Goal: Task Accomplishment & Management: Use online tool/utility

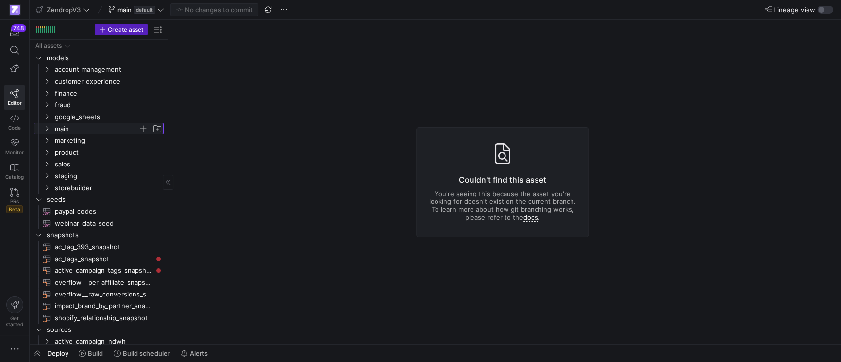
click at [47, 126] on icon "Press SPACE to select this row." at bounding box center [46, 129] width 7 height 6
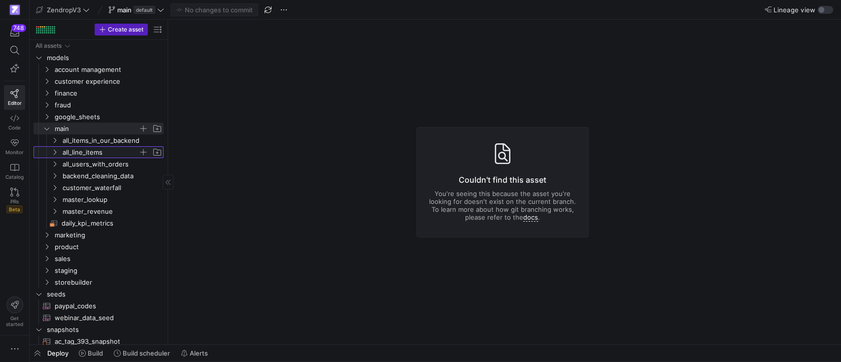
click at [52, 152] on icon "Press SPACE to select this row." at bounding box center [54, 152] width 7 height 6
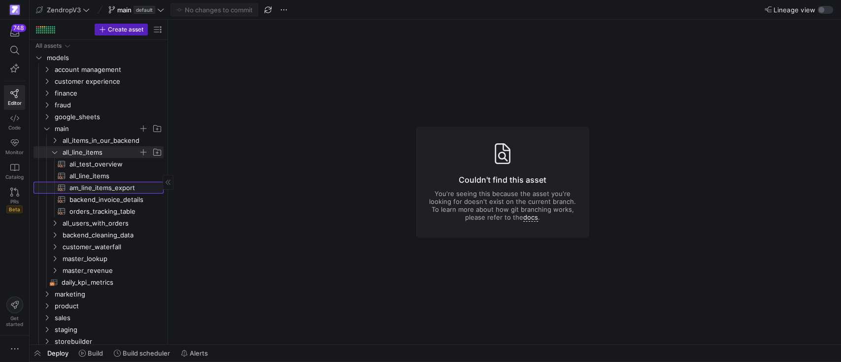
click at [102, 192] on span "am_line_items_export​​​​​​​​​​" at bounding box center [110, 187] width 83 height 11
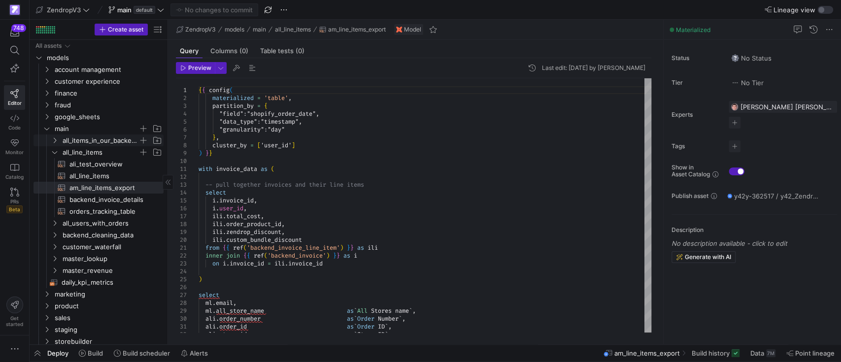
click at [82, 138] on span "all_items_in_our_backend" at bounding box center [101, 140] width 76 height 11
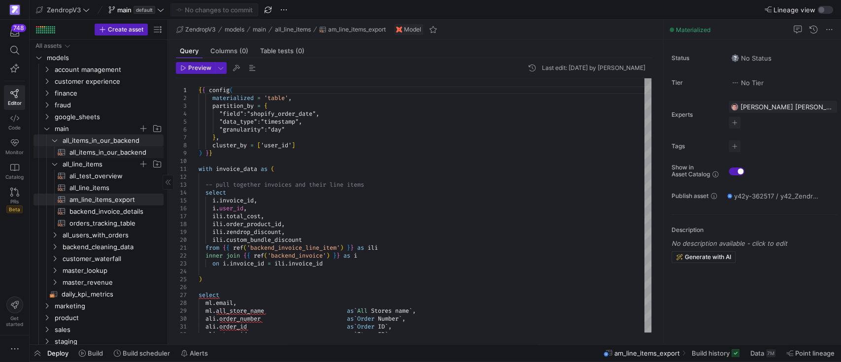
click at [86, 156] on span "all_items_in_our_backend​​​​​​​​​​" at bounding box center [110, 152] width 83 height 11
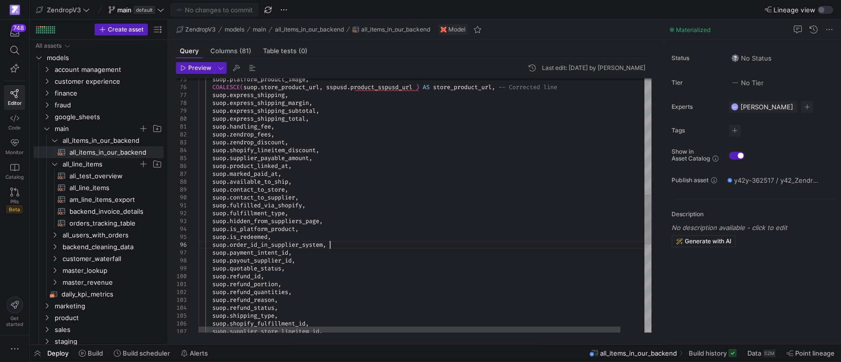
click at [464, 246] on div "suop . express_shipping_subtotal , suop . express_shipping_total , suop . handl…" at bounding box center [437, 133] width 478 height 1298
click at [351, 247] on div "suop . express_shipping_subtotal , suop . express_shipping_total , suop . handl…" at bounding box center [437, 133] width 478 height 1298
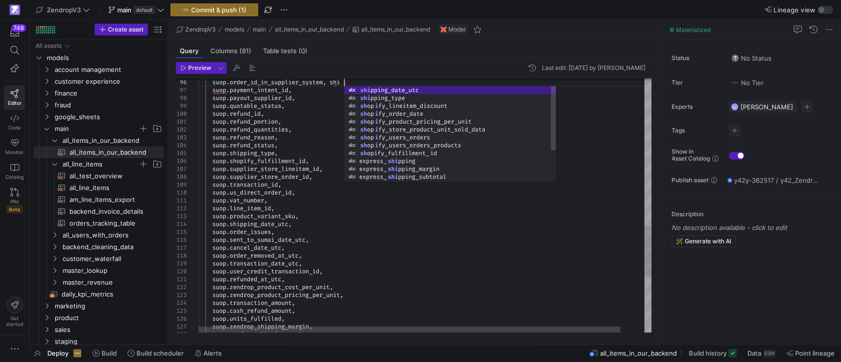
scroll to position [39, 148]
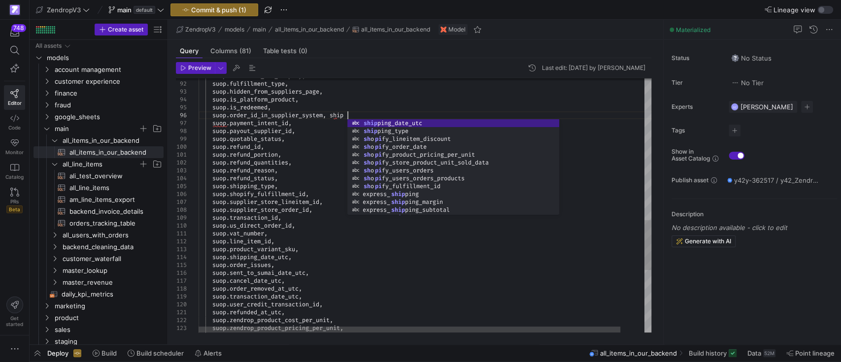
click at [337, 116] on div "suop . cancel_date_utc , suop . order_removed_at_utc , suop . transaction_date_…" at bounding box center [437, 4] width 478 height 1298
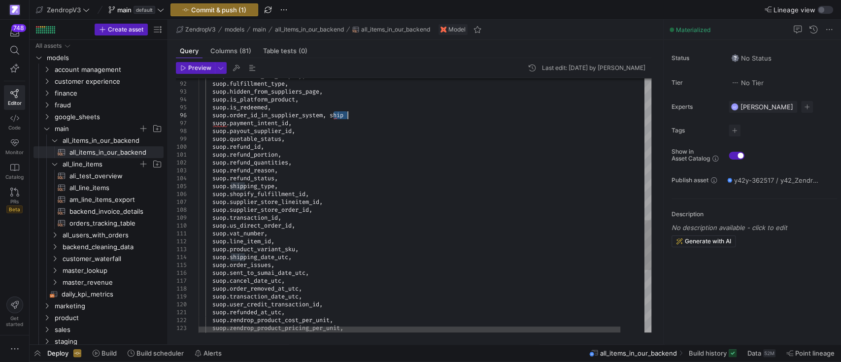
click at [337, 116] on div "suop . cancel_date_utc , suop . order_removed_at_utc , suop . transaction_date_…" at bounding box center [437, 4] width 478 height 1298
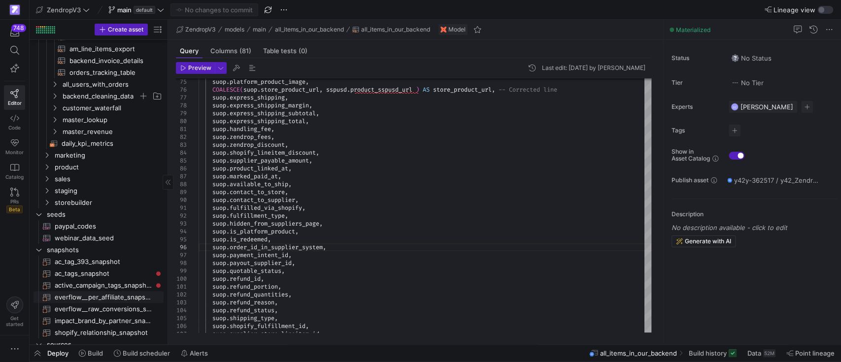
scroll to position [263, 0]
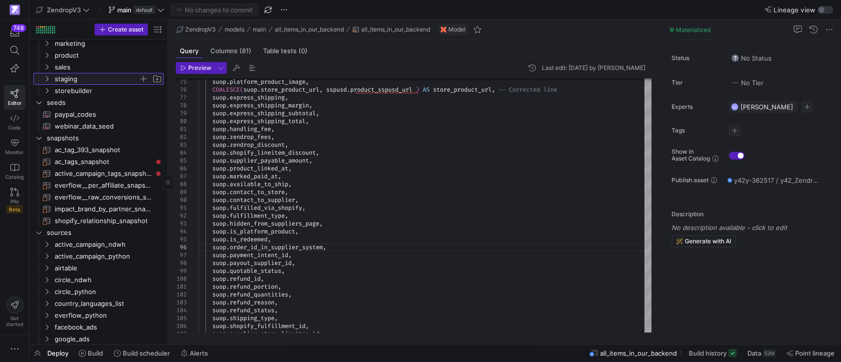
click at [46, 77] on icon "Press SPACE to select this row." at bounding box center [46, 79] width 7 height 6
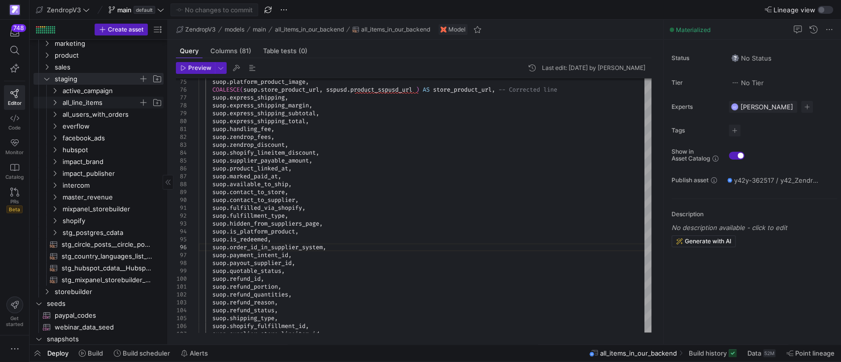
click at [55, 101] on icon "Press SPACE to select this row." at bounding box center [55, 102] width 2 height 5
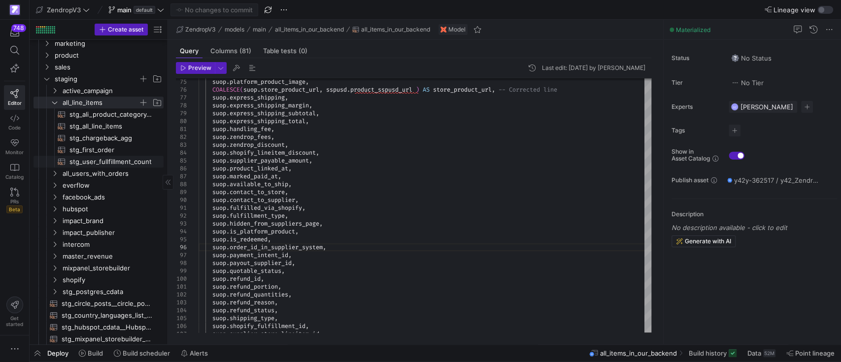
click at [95, 161] on span "stg_user_fullfillment_count​​​​​​​​​​" at bounding box center [110, 161] width 83 height 11
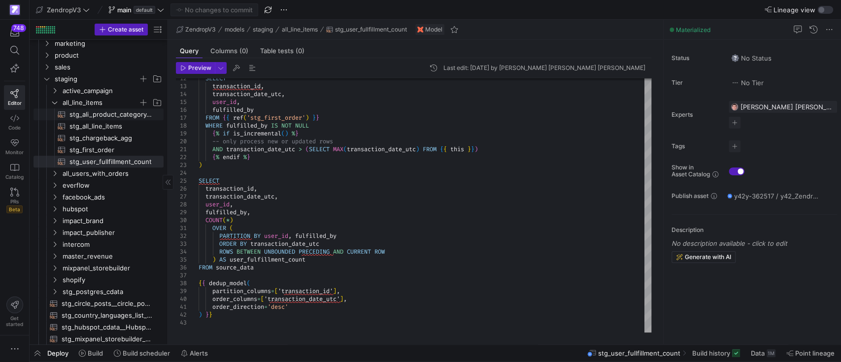
click at [104, 110] on span "stg_ali_product_category_relations​​​​​​​​​​" at bounding box center [110, 114] width 83 height 11
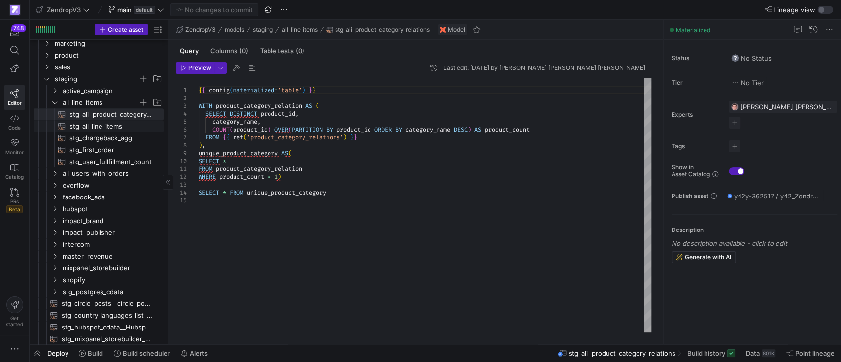
click at [79, 125] on span "stg_all_line_items​​​​​​​​​​" at bounding box center [110, 126] width 83 height 11
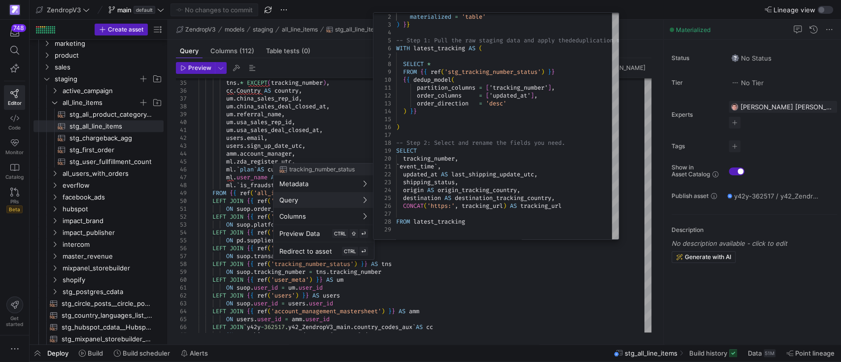
click at [493, 277] on div at bounding box center [420, 181] width 841 height 362
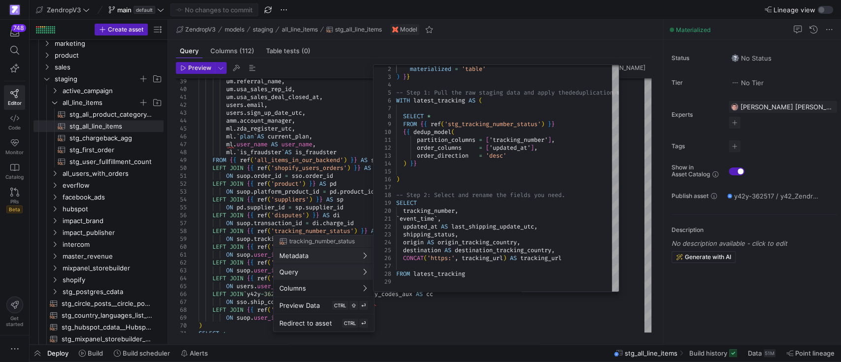
click at [120, 152] on div at bounding box center [420, 181] width 841 height 362
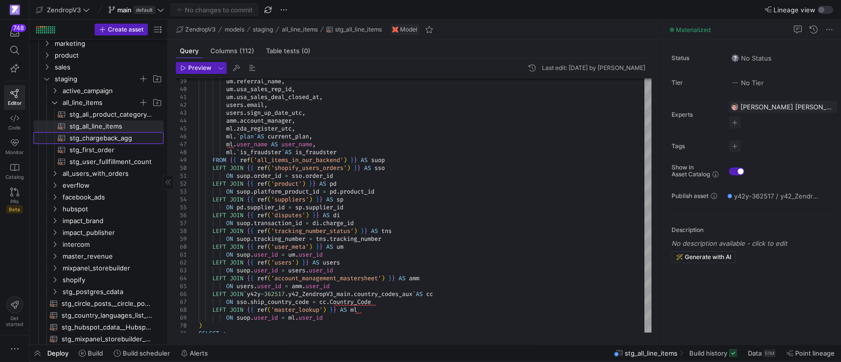
click at [109, 137] on span "stg_chargeback_agg​​​​​​​​​​" at bounding box center [110, 137] width 83 height 11
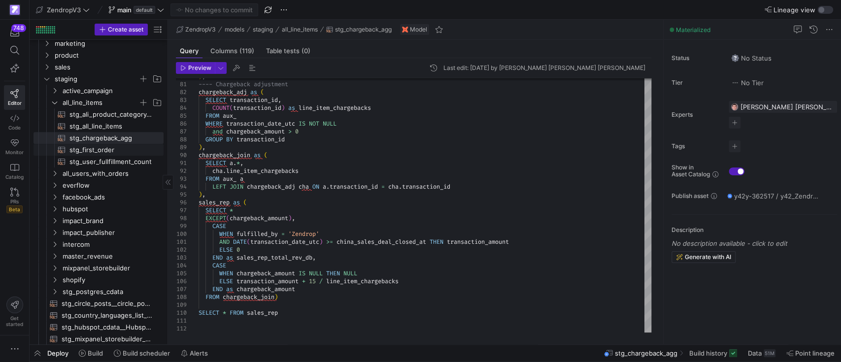
click at [102, 146] on span "stg_first_order​​​​​​​​​​" at bounding box center [110, 149] width 83 height 11
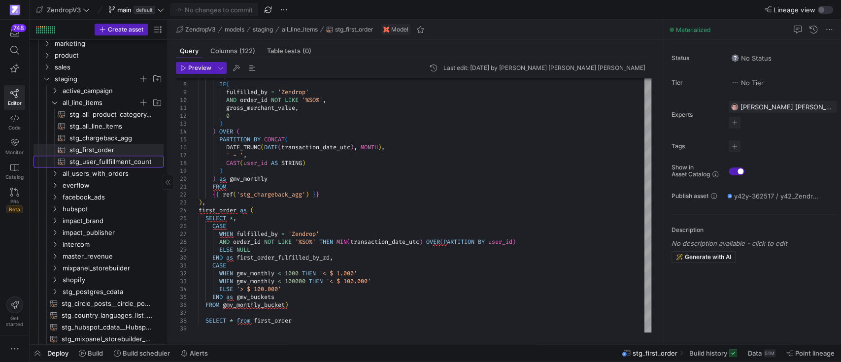
click at [134, 161] on span "stg_user_fullfillment_count​​​​​​​​​​" at bounding box center [110, 161] width 83 height 11
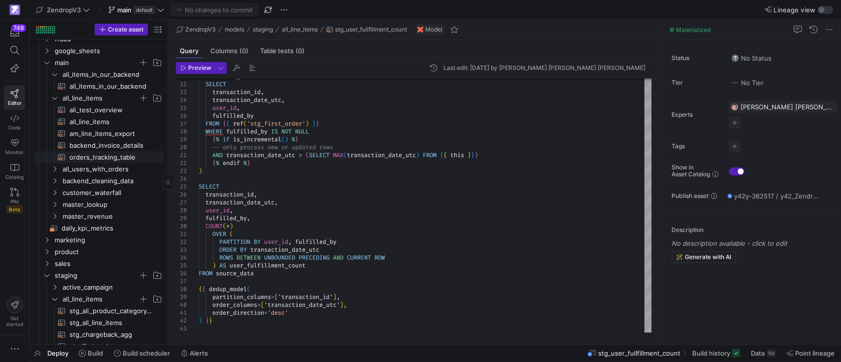
scroll to position [66, 0]
click at [87, 131] on span "am_line_items_export​​​​​​​​​​" at bounding box center [110, 134] width 83 height 11
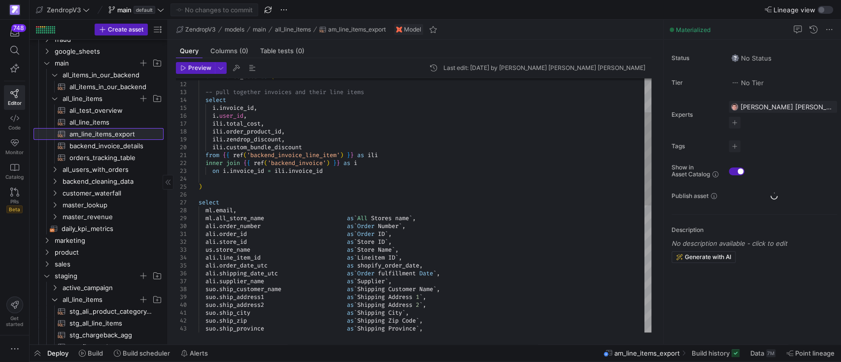
scroll to position [39, 127]
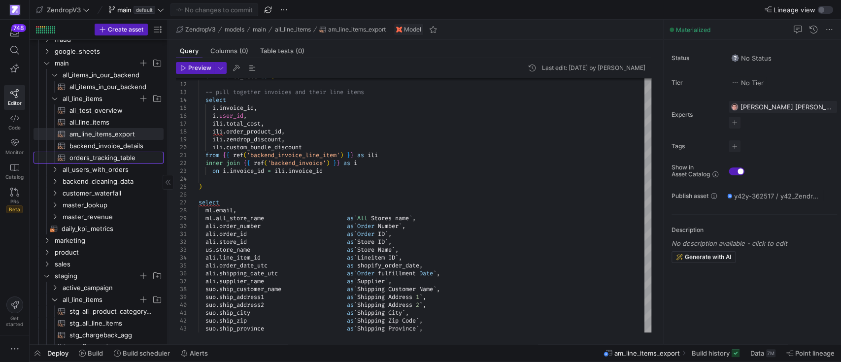
click at [87, 156] on span "orders_tracking_table​​​​​​​​​​" at bounding box center [110, 157] width 83 height 11
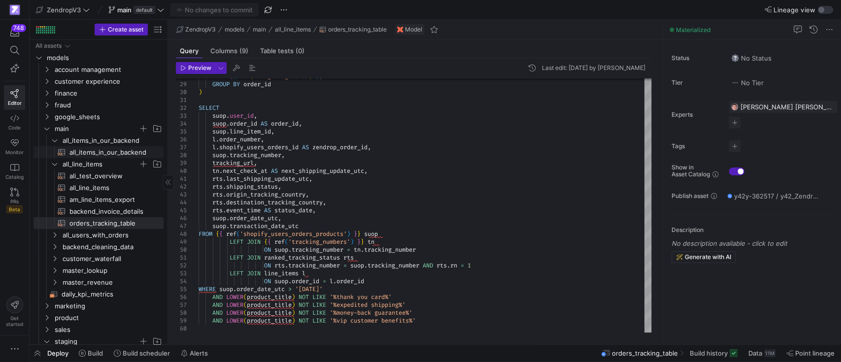
click at [104, 155] on span "all_items_in_our_backend​​​​​​​​​​" at bounding box center [110, 152] width 83 height 11
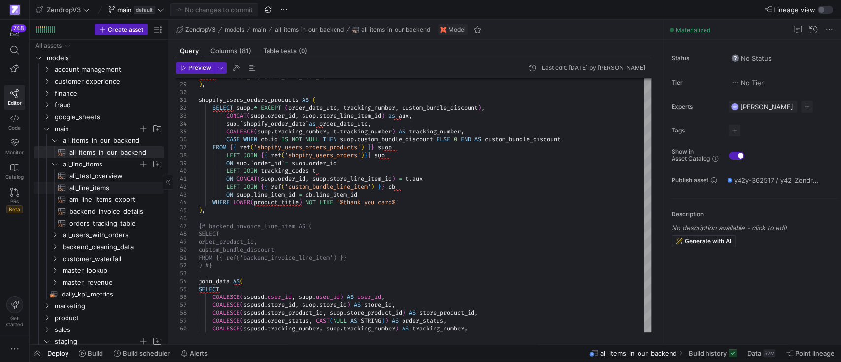
click at [103, 187] on span "all_line_items​​​​​​​​​​" at bounding box center [110, 187] width 83 height 11
type textarea "-- ## Final Model: Order Performance -- Joins stg_first_order with user fulfill…"
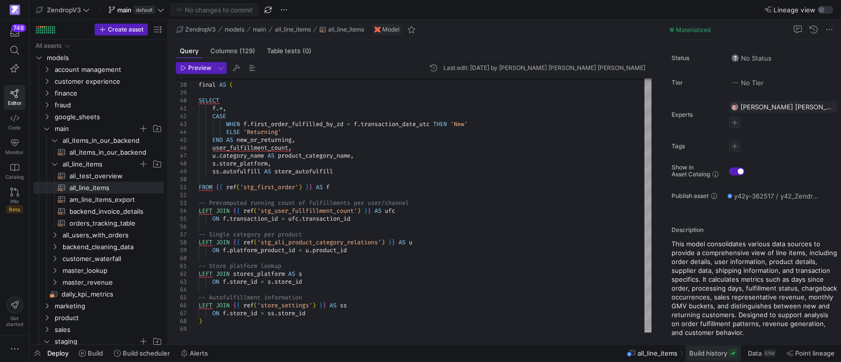
click at [717, 355] on span "Build history" at bounding box center [708, 353] width 38 height 8
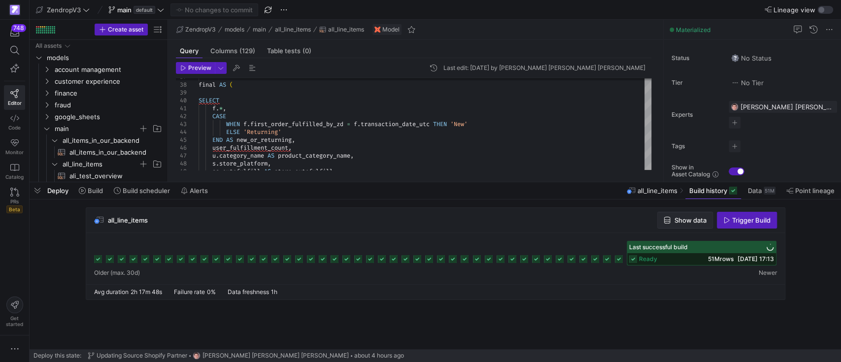
click at [685, 225] on span "button" at bounding box center [684, 220] width 55 height 16
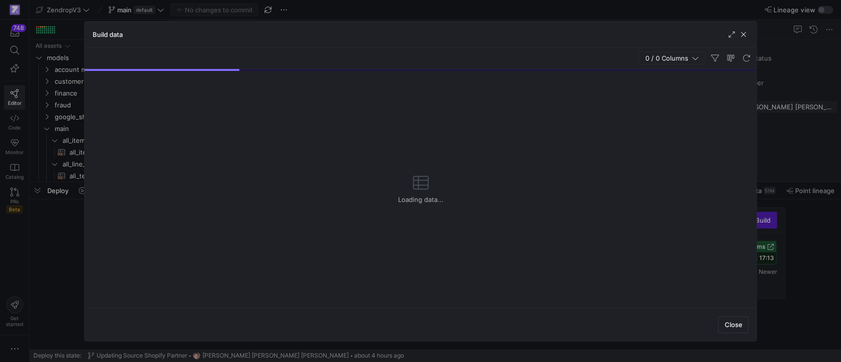
click at [691, 61] on icon "button" at bounding box center [694, 58] width 7 height 7
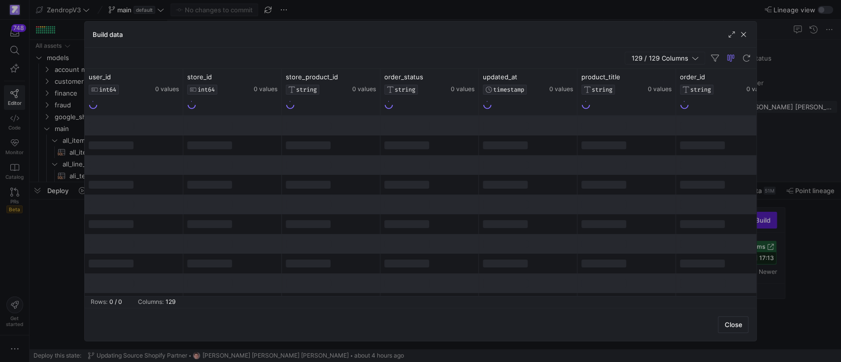
click at [671, 61] on span "129 / 129 Columns" at bounding box center [661, 58] width 61 height 8
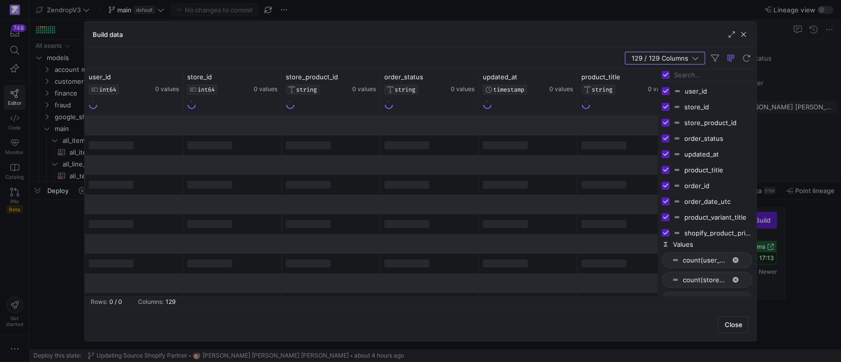
click at [693, 77] on input "Filter Columns Input" at bounding box center [712, 75] width 79 height 20
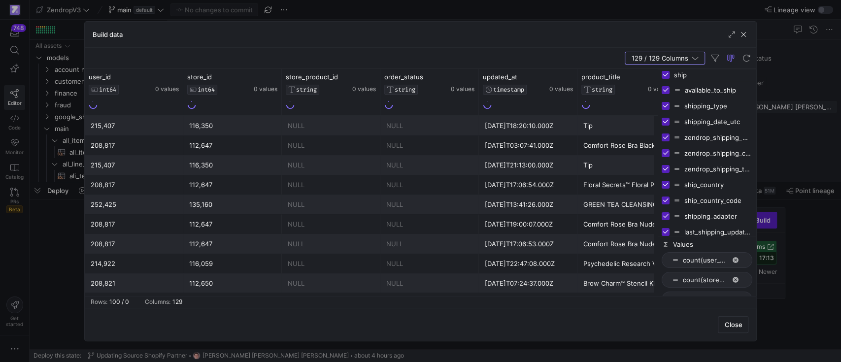
scroll to position [66, 0]
type input "ship"
click at [744, 35] on span "button" at bounding box center [743, 35] width 10 height 10
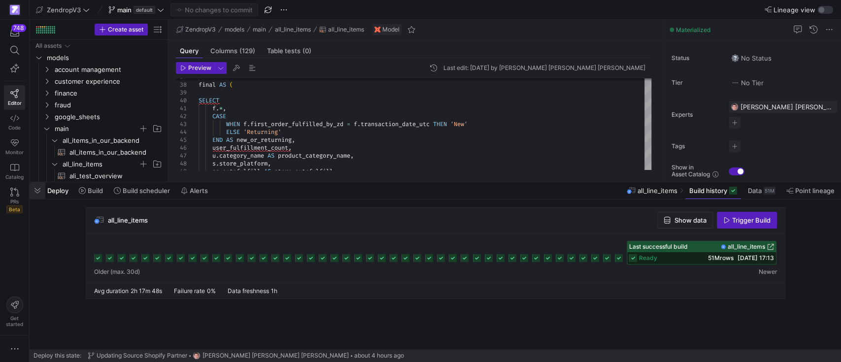
click at [40, 188] on span "button" at bounding box center [38, 190] width 16 height 17
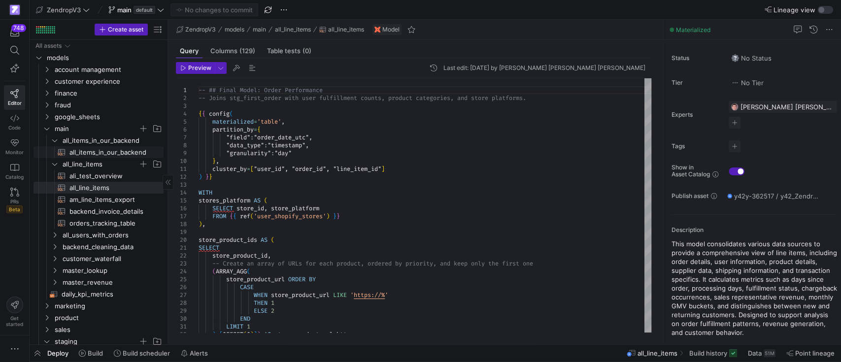
click at [108, 148] on span "all_items_in_our_backend​​​​​​​​​​" at bounding box center [110, 152] width 83 height 11
type textarea "{{ config( materialized='table', partition_by={ "field": "order_date_utc", "dat…"
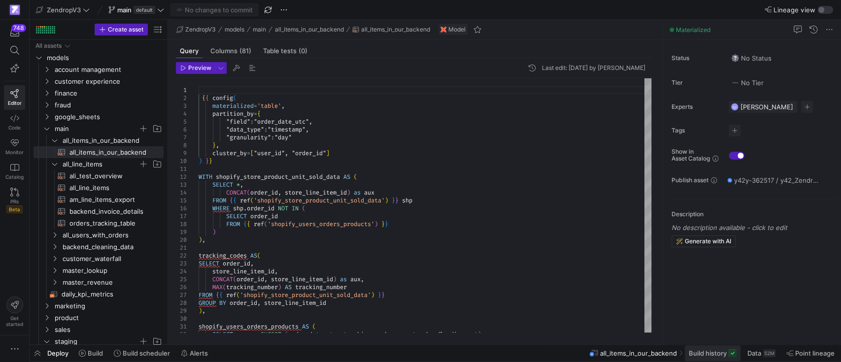
click at [722, 356] on span "Build history" at bounding box center [708, 353] width 38 height 8
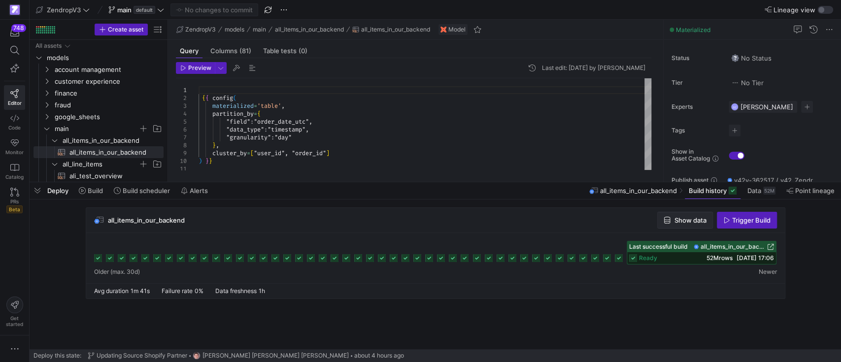
click at [680, 212] on button "Show data" at bounding box center [685, 220] width 56 height 17
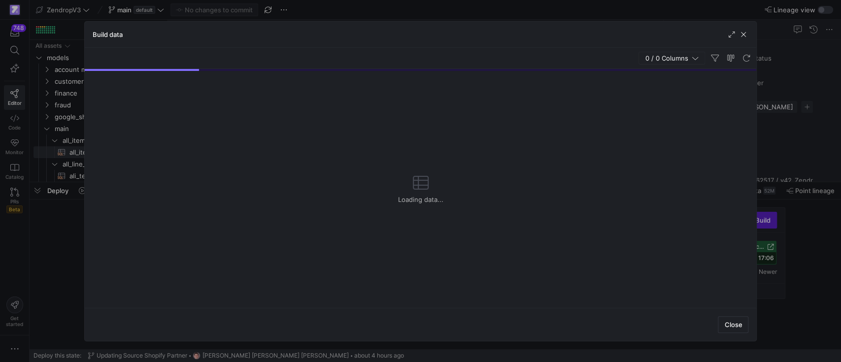
click at [659, 58] on span "0 / 0 Columns" at bounding box center [668, 58] width 47 height 8
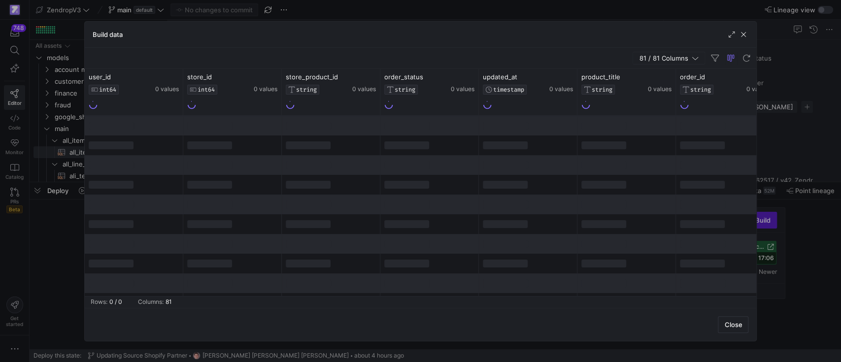
click at [665, 62] on span "button" at bounding box center [668, 58] width 71 height 12
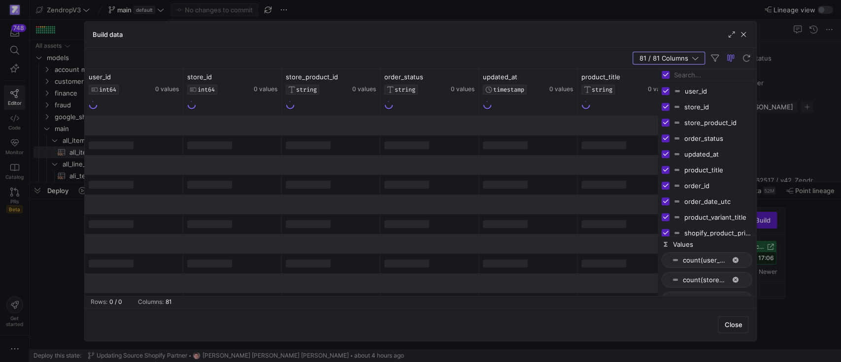
click at [681, 72] on input "Filter Columns Input" at bounding box center [712, 75] width 79 height 20
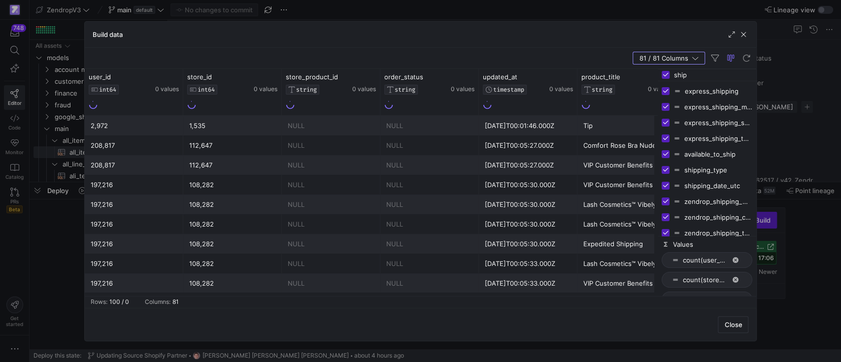
scroll to position [6, 0]
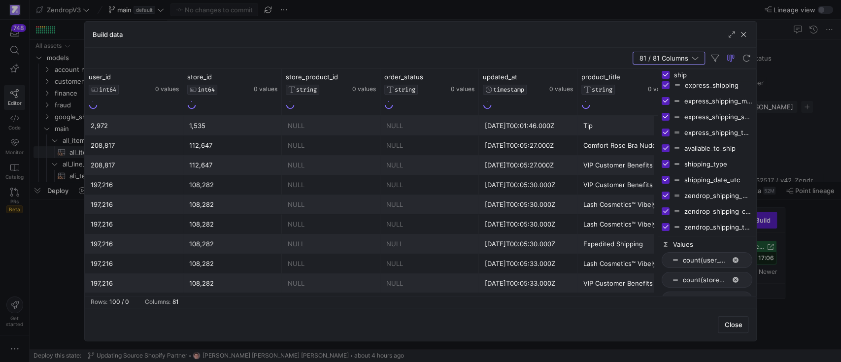
type input "ship"
click at [778, 128] on div at bounding box center [420, 181] width 841 height 362
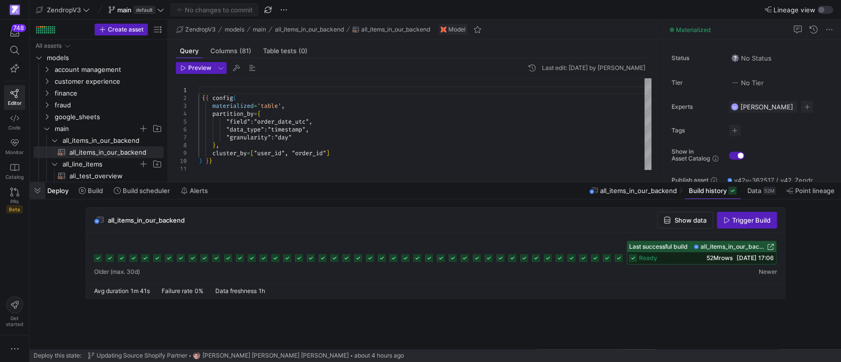
click at [39, 191] on span "button" at bounding box center [38, 190] width 16 height 17
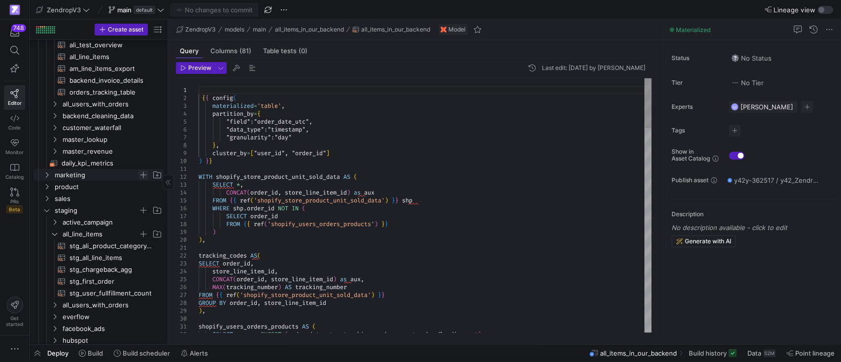
scroll to position [131, 0]
click at [97, 262] on span "stg_all_line_items​​​​​​​​​​" at bounding box center [110, 257] width 83 height 11
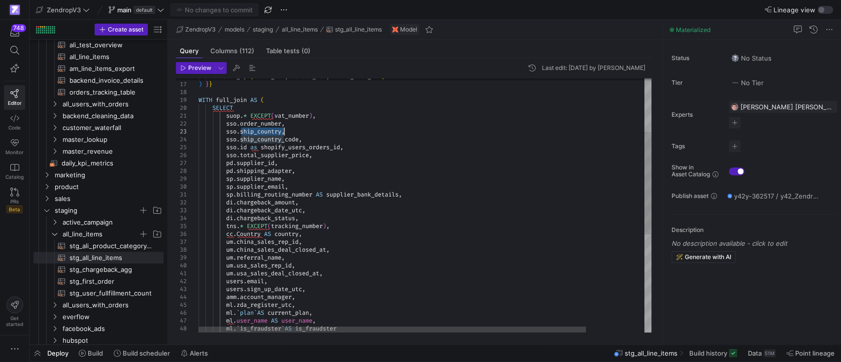
click at [230, 129] on div "cluster_by = [ "user_id", "order_id", "line_item_id" ] ) } } WITH full_join AS …" at bounding box center [458, 260] width 521 height 628
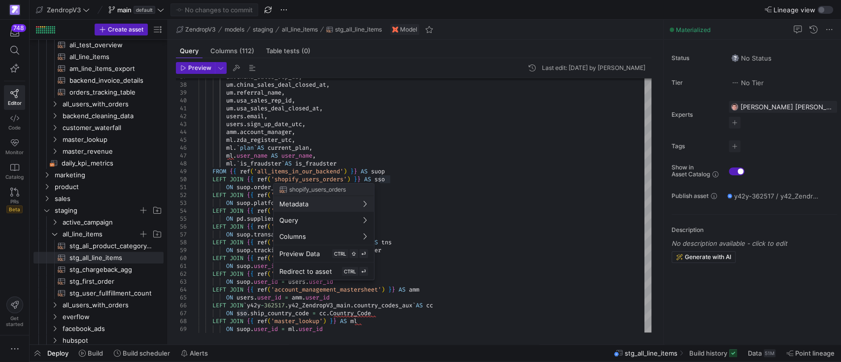
click at [353, 142] on div at bounding box center [420, 181] width 841 height 362
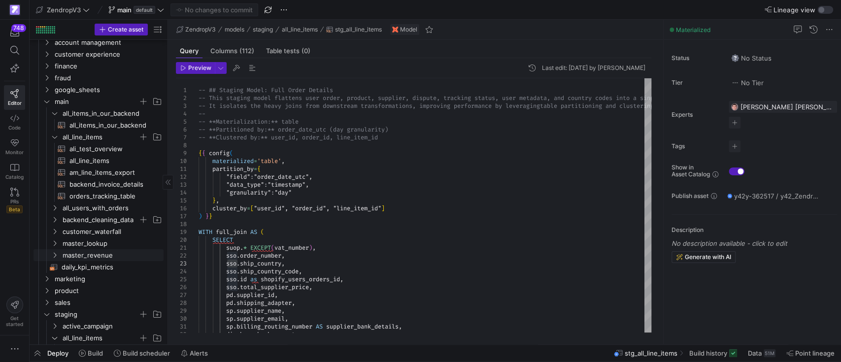
scroll to position [0, 0]
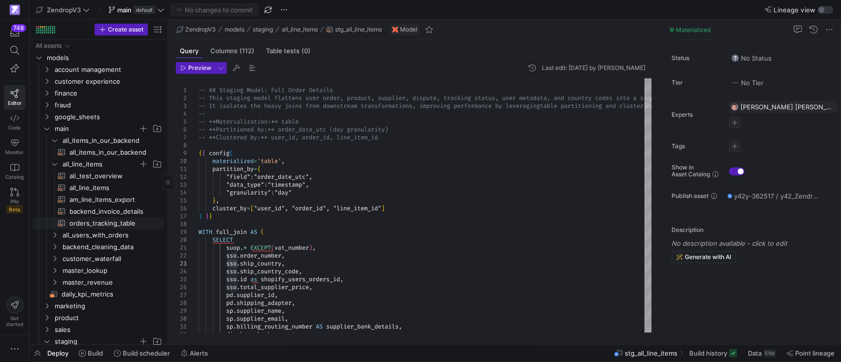
click at [87, 226] on span "orders_tracking_table​​​​​​​​​​" at bounding box center [110, 223] width 83 height 11
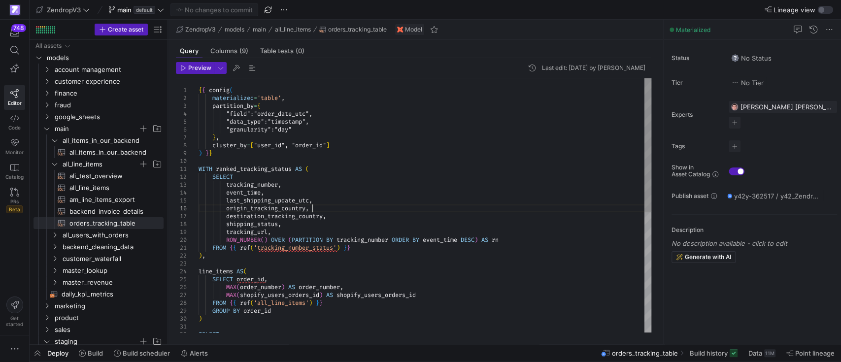
scroll to position [39, 0]
click at [347, 209] on div "{ { config ( materialized = 'table' , partition_by = { "field" : "order_date_ut…" at bounding box center [424, 318] width 453 height 481
click at [341, 219] on div "{ { config ( materialized = 'table' , partition_by = { "field" : "order_date_ut…" at bounding box center [424, 318] width 453 height 481
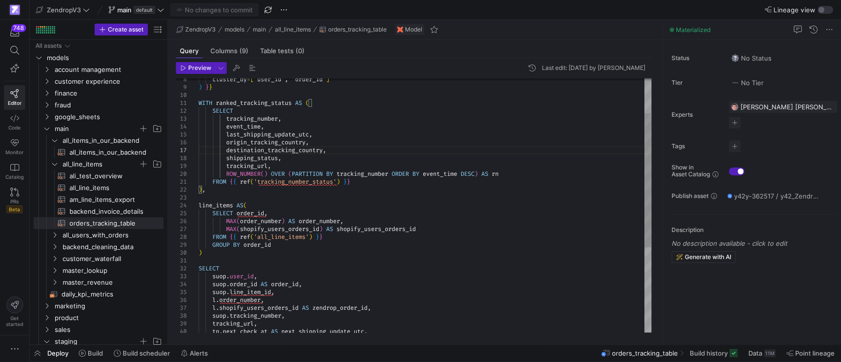
click at [279, 151] on div "cluster_by = [ "user_id", "order_id" ] ) } } WITH ranked_tracking_status AS ( S…" at bounding box center [424, 252] width 453 height 481
click at [278, 150] on div "cluster_by = [ "user_id", "order_id" ] ) } } WITH ranked_tracking_status AS ( S…" at bounding box center [424, 252] width 453 height 481
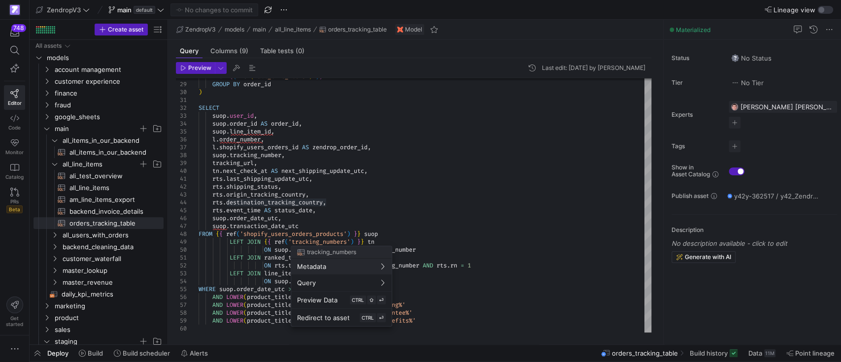
click at [340, 183] on div at bounding box center [420, 181] width 841 height 362
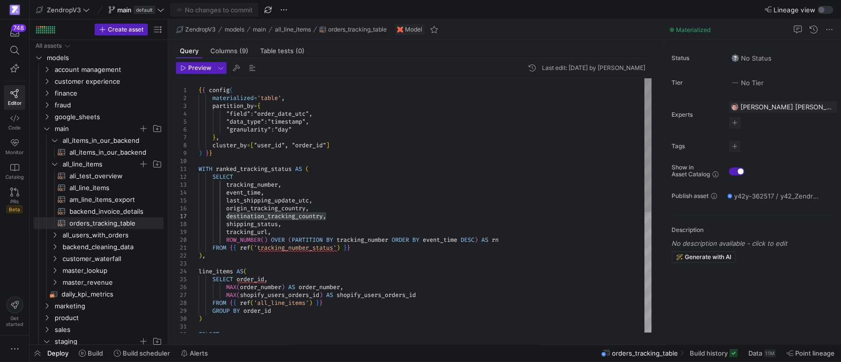
click at [226, 217] on div "FROM { { ref ( 'all_line_items' ) } } GROUP BY order_id ) SELECT line_items AS …" at bounding box center [424, 318] width 453 height 481
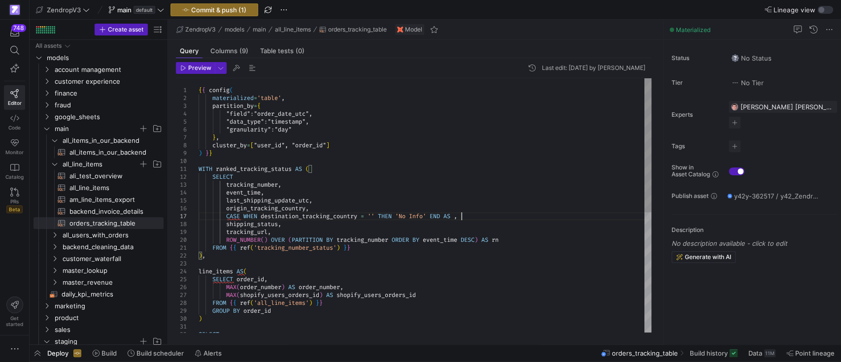
scroll to position [47, 262]
click at [308, 216] on div "FROM { { ref ( 'all_line_items' ) } } GROUP BY order_id ) SELECT line_items AS …" at bounding box center [424, 318] width 453 height 481
click at [461, 214] on div "FROM { { ref ( 'all_line_items' ) } } GROUP BY order_id ) SELECT line_items AS …" at bounding box center [424, 318] width 453 height 481
click at [598, 214] on div "FROM { { ref ( 'all_line_items' ) } } GROUP BY order_id ) SELECT line_items AS …" at bounding box center [424, 318] width 453 height 481
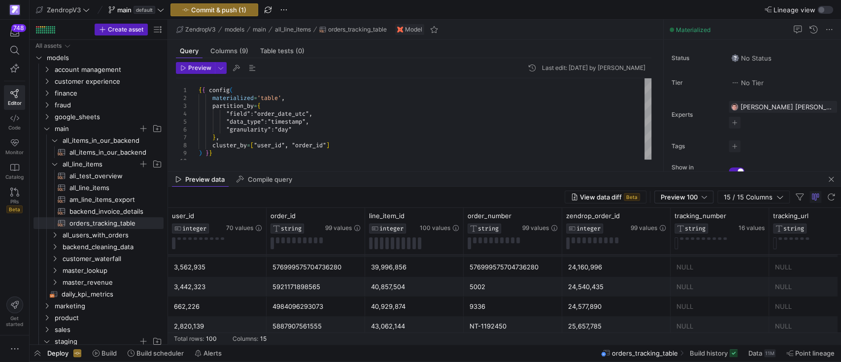
scroll to position [0, 0]
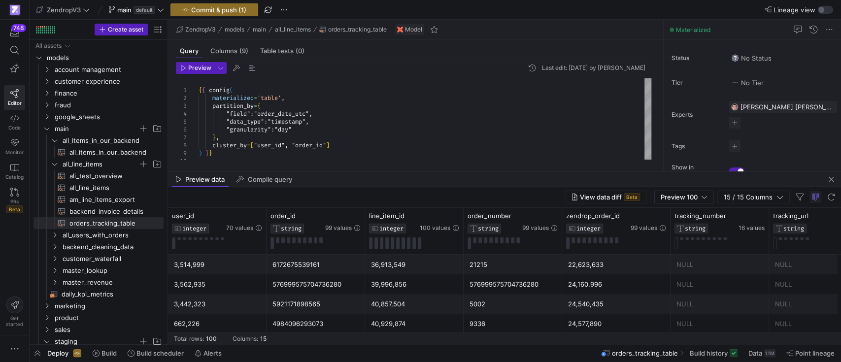
click at [631, 267] on div "22,623,633" at bounding box center [616, 264] width 97 height 19
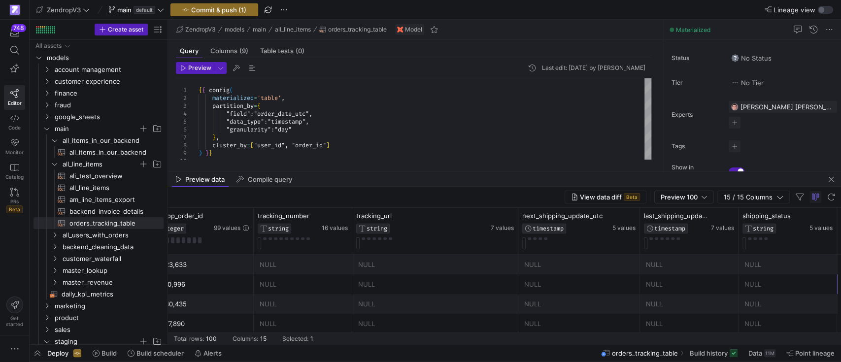
scroll to position [0, 515]
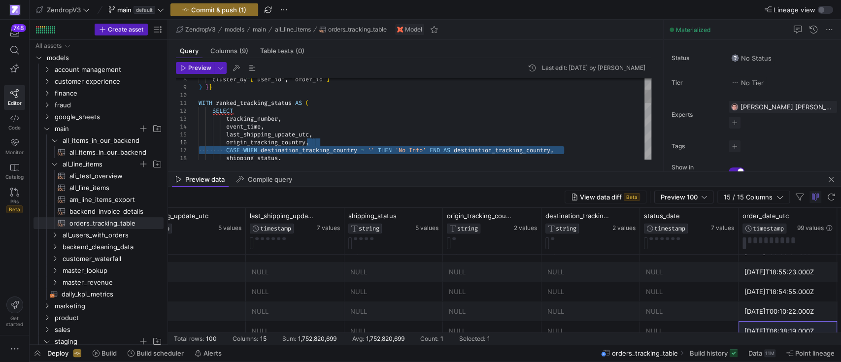
drag, startPoint x: 567, startPoint y: 150, endPoint x: 351, endPoint y: 141, distance: 215.9
click at [351, 141] on div "cluster_by = [ "user_id", "order_id" ] ) } } WITH ranked_tracking_status AS ( S…" at bounding box center [424, 252] width 453 height 481
click at [272, 142] on div "cluster_by = [ "user_id", "order_id" ] ) } } WITH ranked_tracking_status AS ( S…" at bounding box center [424, 252] width 453 height 481
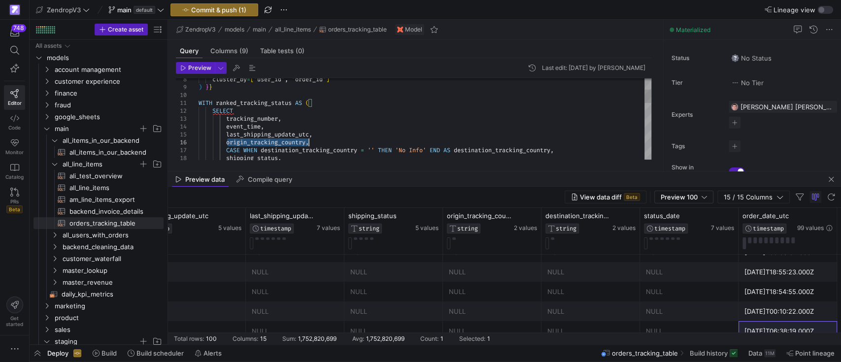
click at [272, 142] on div "cluster_by = [ "user_id", "order_id" ] ) } } WITH ranked_tracking_status AS ( S…" at bounding box center [424, 252] width 453 height 481
click at [370, 140] on div "cluster_by = [ "user_id", "order_id" ] ) } } WITH ranked_tracking_status AS ( S…" at bounding box center [424, 250] width 453 height 481
click at [278, 136] on div "cluster_by = [ "user_id", "order_id" ] ) } } WITH ranked_tracking_status AS ( S…" at bounding box center [424, 254] width 453 height 489
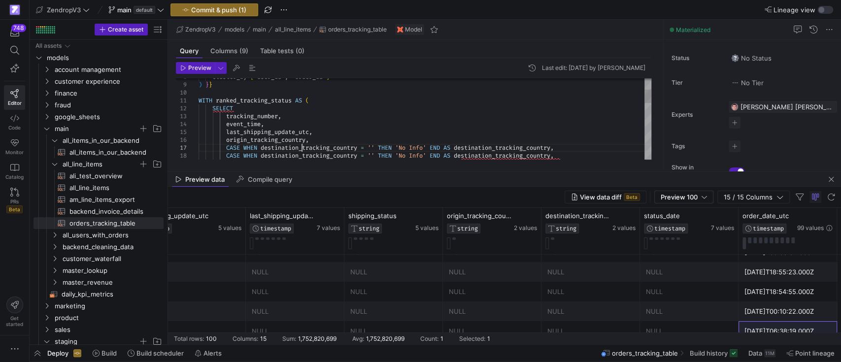
click at [303, 146] on div "cluster_by = [ "user_id", "order_id" ] ) } } WITH ranked_tracking_status AS ( S…" at bounding box center [424, 254] width 453 height 489
click at [456, 146] on div "cluster_by = [ "user_id", "order_id" ] ) } } WITH ranked_tracking_status AS ( S…" at bounding box center [424, 254] width 453 height 489
click at [455, 146] on div "cluster_by = [ "user_id", "order_id" ] ) } } WITH ranked_tracking_status AS ( S…" at bounding box center [424, 254] width 453 height 489
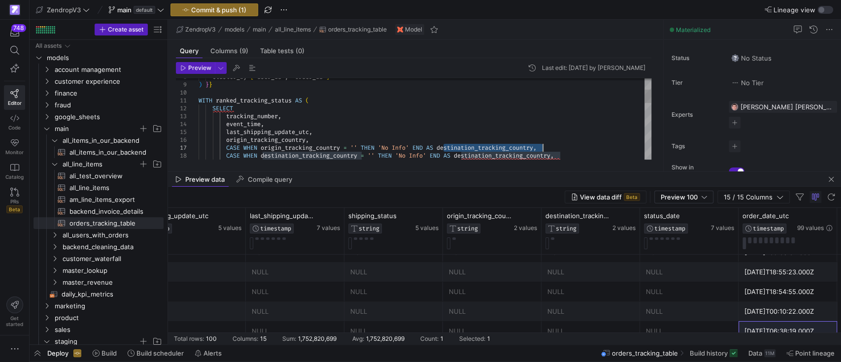
click at [455, 146] on div "cluster_by = [ "user_id", "order_id" ] ) } } WITH ranked_tracking_status AS ( S…" at bounding box center [424, 254] width 453 height 489
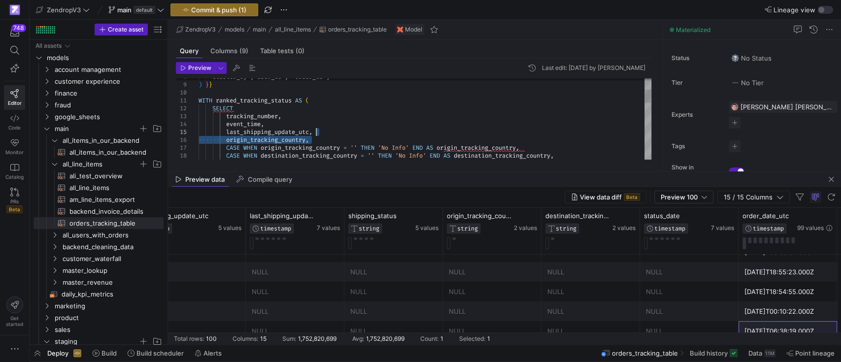
drag, startPoint x: 316, startPoint y: 140, endPoint x: 324, endPoint y: 128, distance: 13.9
click at [324, 128] on div "cluster_by = [ "user_id", "order_id" ] ) } } WITH ranked_tracking_status AS ( S…" at bounding box center [424, 254] width 453 height 489
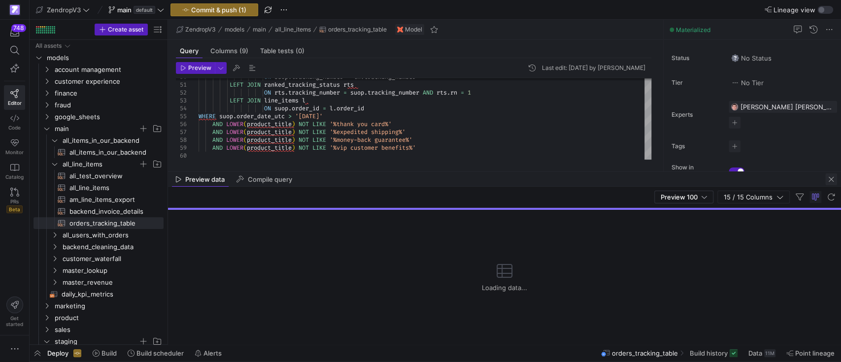
click at [832, 181] on span "button" at bounding box center [831, 179] width 12 height 12
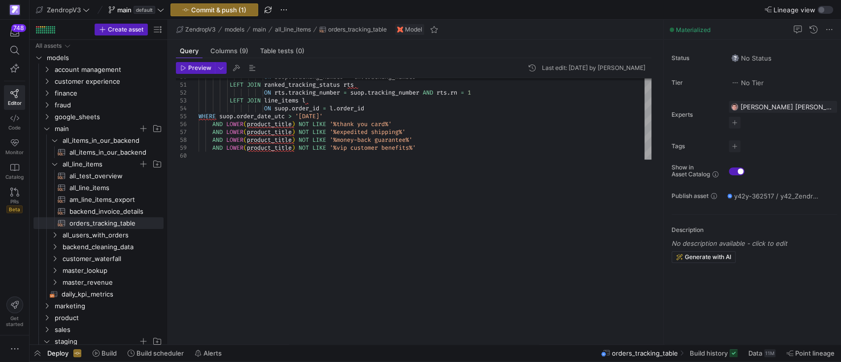
scroll to position [47, 116]
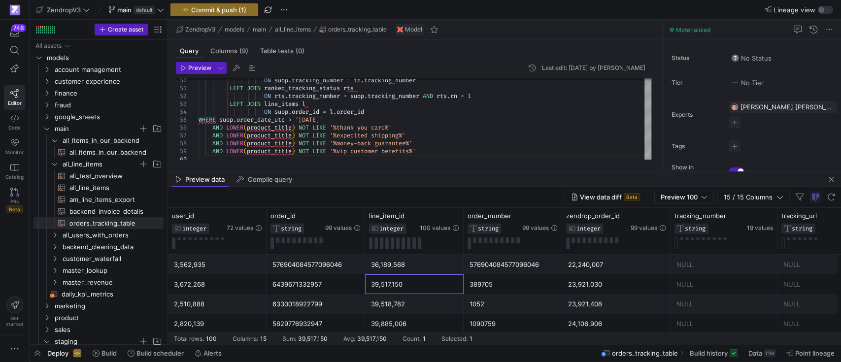
click at [420, 278] on div "39,517,150" at bounding box center [414, 284] width 87 height 19
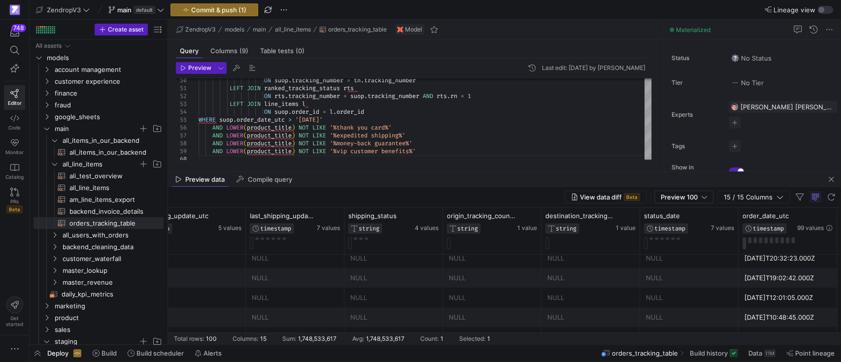
scroll to position [815, 0]
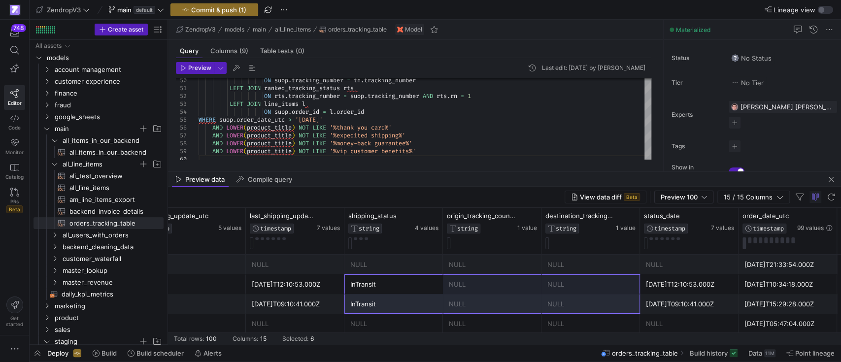
drag, startPoint x: 422, startPoint y: 287, endPoint x: 579, endPoint y: 299, distance: 157.6
drag, startPoint x: 509, startPoint y: 282, endPoint x: 563, endPoint y: 303, distance: 58.5
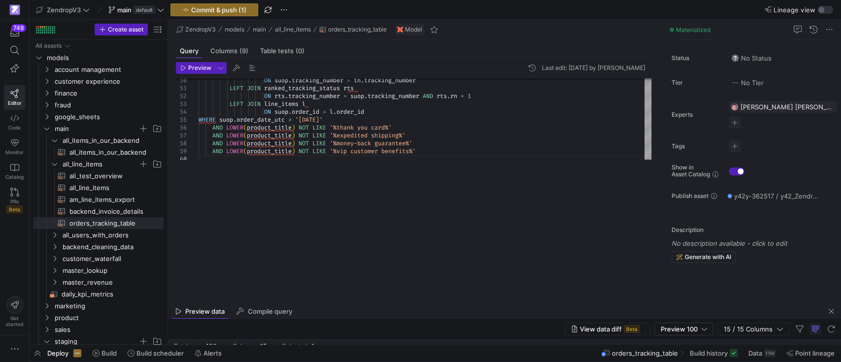
drag, startPoint x: 420, startPoint y: 172, endPoint x: 431, endPoint y: 310, distance: 138.9
click at [431, 310] on as-split "ZendropV3 models main all_line_items orders_tracking_table Model Query Columns …" at bounding box center [504, 182] width 673 height 325
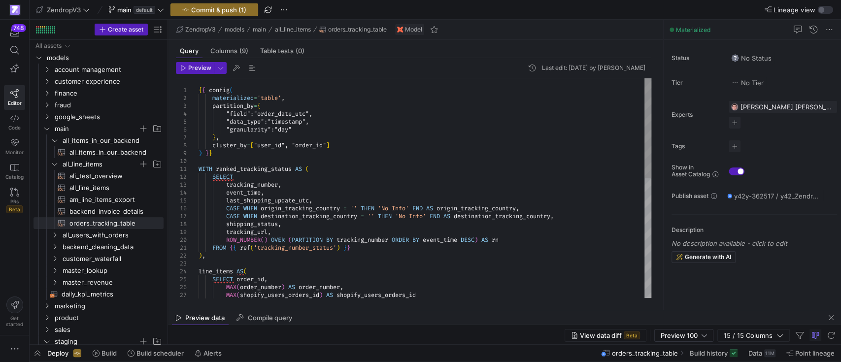
click at [415, 208] on div "line_items AS ( SELECT order_id , MAX ( order_number ) AS order_number , MAX ( …" at bounding box center [424, 318] width 453 height 481
click at [310, 205] on div "line_items AS ( SELECT order_id , MAX ( order_number ) AS order_number , MAX ( …" at bounding box center [424, 318] width 453 height 481
click at [310, 206] on div "line_items AS ( SELECT order_id , MAX ( order_number ) AS order_number , MAX ( …" at bounding box center [424, 318] width 453 height 481
click at [434, 206] on div "line_items AS ( SELECT order_id , MAX ( order_number ) AS order_number , MAX ( …" at bounding box center [424, 318] width 453 height 481
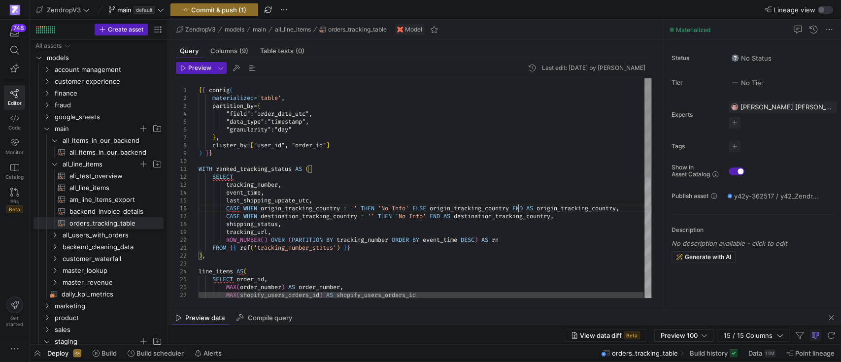
click at [433, 216] on div "line_items AS ( SELECT order_id , MAX ( order_number ) AS order_number , MAX ( …" at bounding box center [425, 321] width 454 height 487
click at [298, 216] on div "line_items AS ( SELECT order_id , MAX ( order_number ) AS order_number , MAX ( …" at bounding box center [425, 321] width 454 height 487
click at [452, 214] on div "line_items AS ( SELECT order_id , MAX ( order_number ) AS order_number , MAX ( …" at bounding box center [425, 321] width 454 height 487
click at [544, 223] on div "line_items AS ( SELECT order_id , MAX ( order_number ) AS order_number , MAX ( …" at bounding box center [451, 321] width 507 height 487
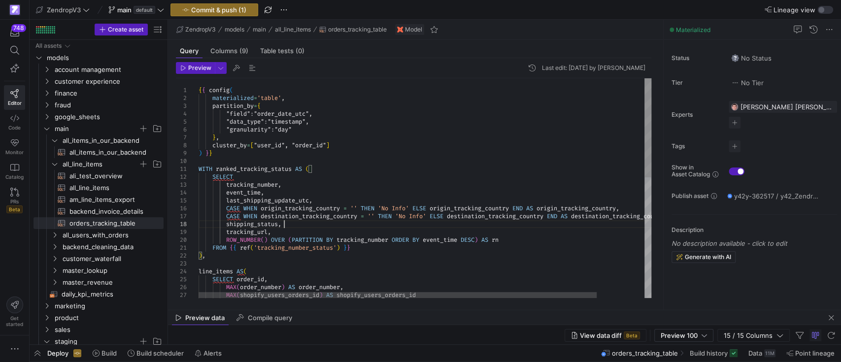
click at [553, 235] on div "line_items AS ( SELECT order_id , MAX ( order_number ) AS order_number , MAX ( …" at bounding box center [451, 321] width 507 height 487
click at [445, 297] on div at bounding box center [397, 295] width 398 height 6
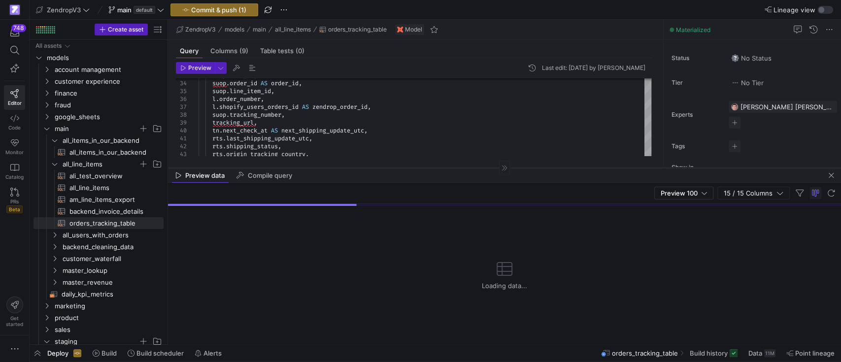
drag, startPoint x: 458, startPoint y: 309, endPoint x: 462, endPoint y: 166, distance: 142.9
click at [462, 167] on div at bounding box center [504, 167] width 673 height 0
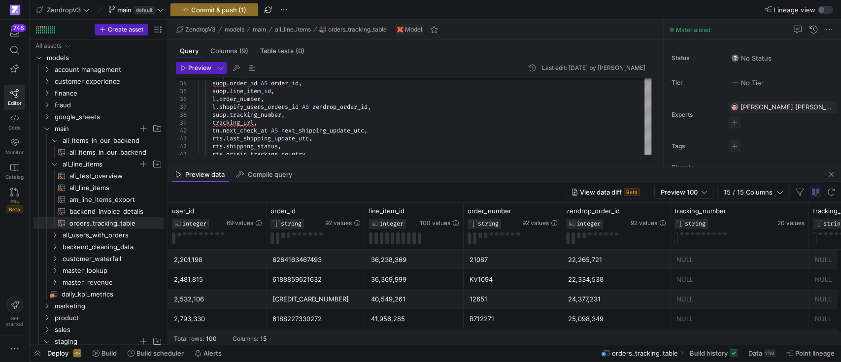
type textarea "WITH ranked_tracking_status AS ( SELECT tracking_number, event_time, last_shipp…"
click at [426, 287] on div "36,369,999" at bounding box center [414, 279] width 87 height 19
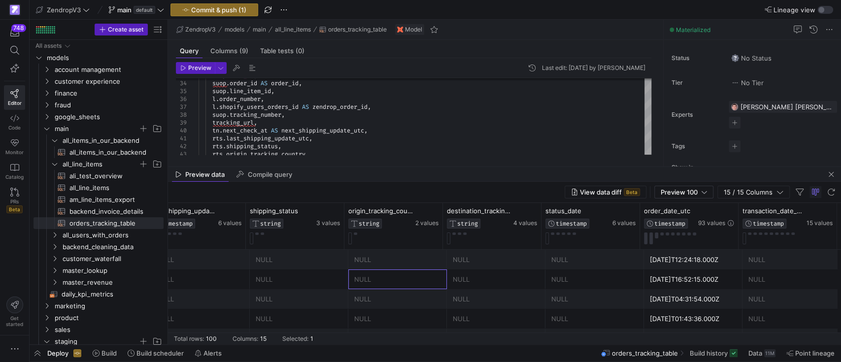
click at [419, 277] on div "NULL" at bounding box center [397, 279] width 87 height 19
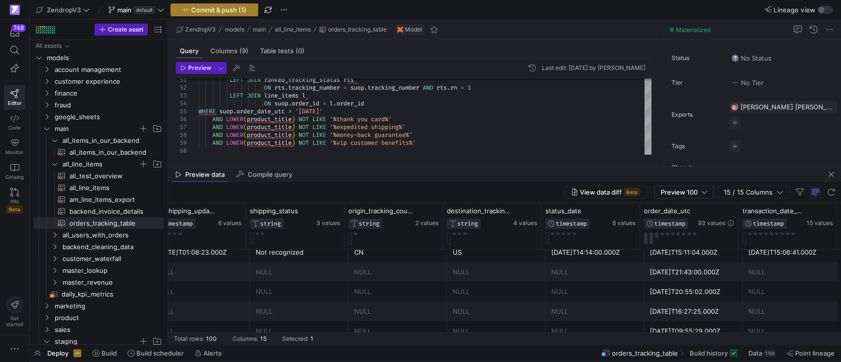
click at [231, 8] on span "Commit & push (1)" at bounding box center [218, 10] width 55 height 8
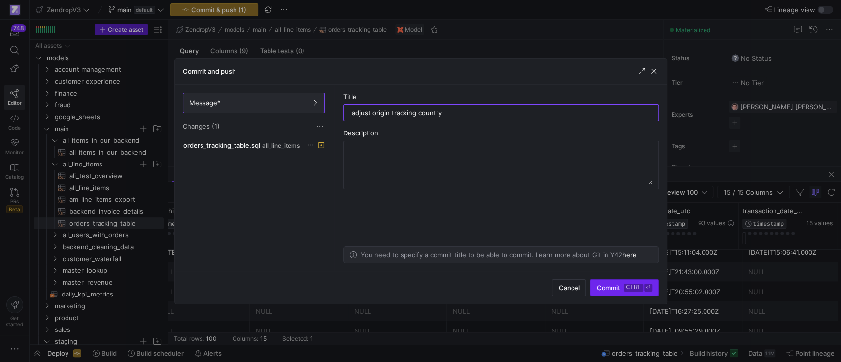
type input "adjust origin tracking country"
click at [606, 290] on span "Commit ctrl ⏎" at bounding box center [624, 288] width 56 height 8
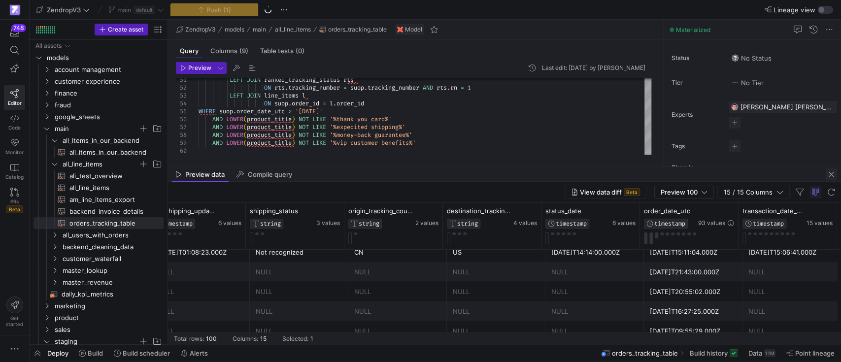
click at [826, 173] on span "button" at bounding box center [831, 174] width 12 height 12
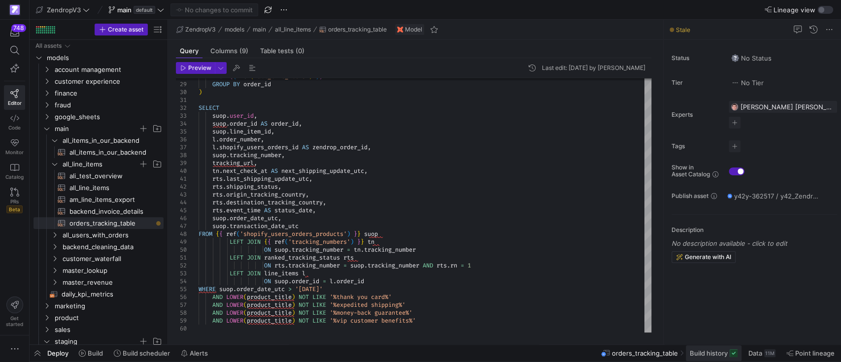
click at [721, 351] on span "Build history" at bounding box center [709, 353] width 38 height 8
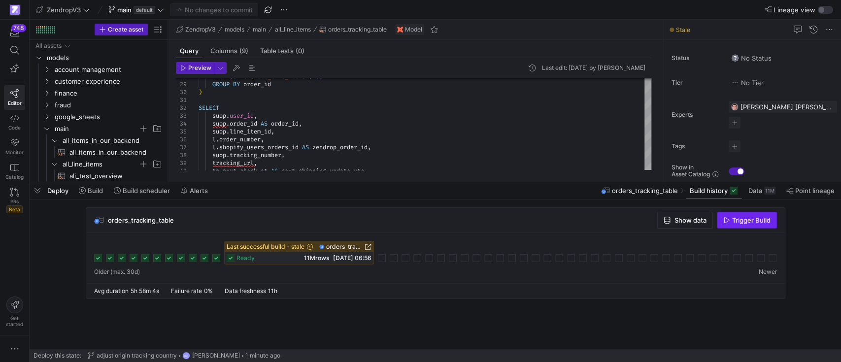
click at [735, 219] on span "Trigger Build" at bounding box center [751, 220] width 38 height 8
click at [38, 193] on span "button" at bounding box center [38, 190] width 16 height 17
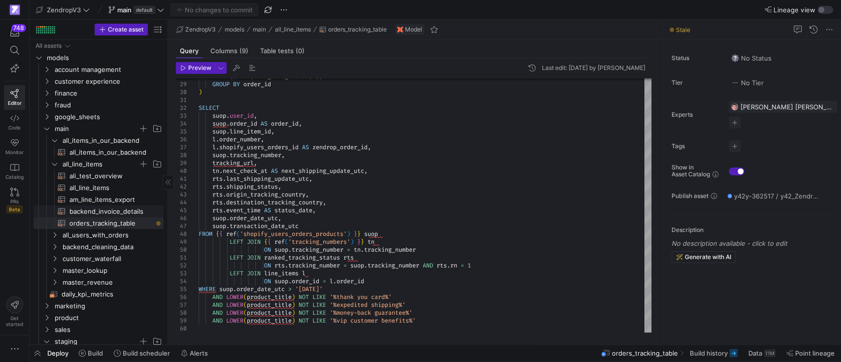
click at [97, 212] on span "backend_invoice_details​​​​​​​​​​" at bounding box center [110, 211] width 83 height 11
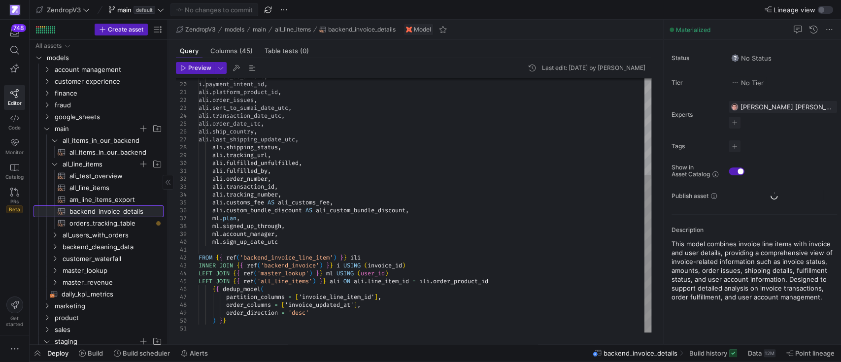
scroll to position [47, 134]
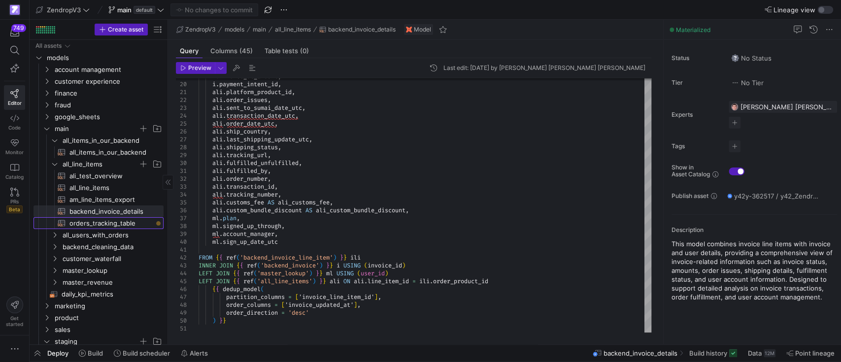
click at [92, 223] on span "orders_tracking_table​​​​​​​​​​" at bounding box center [110, 223] width 83 height 11
type textarea "{{ config( materialized='table', partition_by={ "field": "order_date_utc", "dat…"
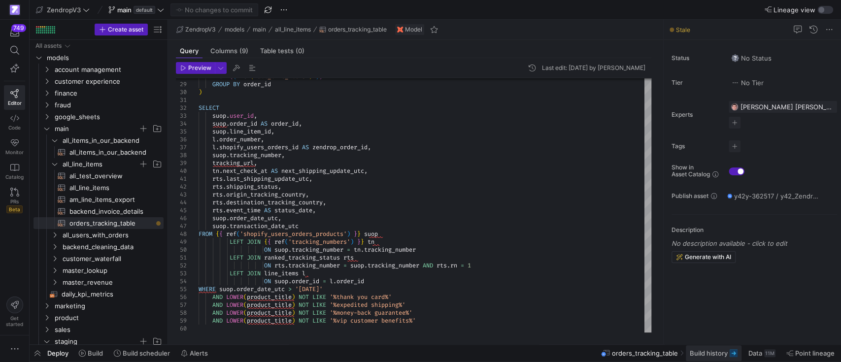
click at [700, 354] on span "Build history" at bounding box center [709, 353] width 38 height 8
